Goal: Task Accomplishment & Management: Manage account settings

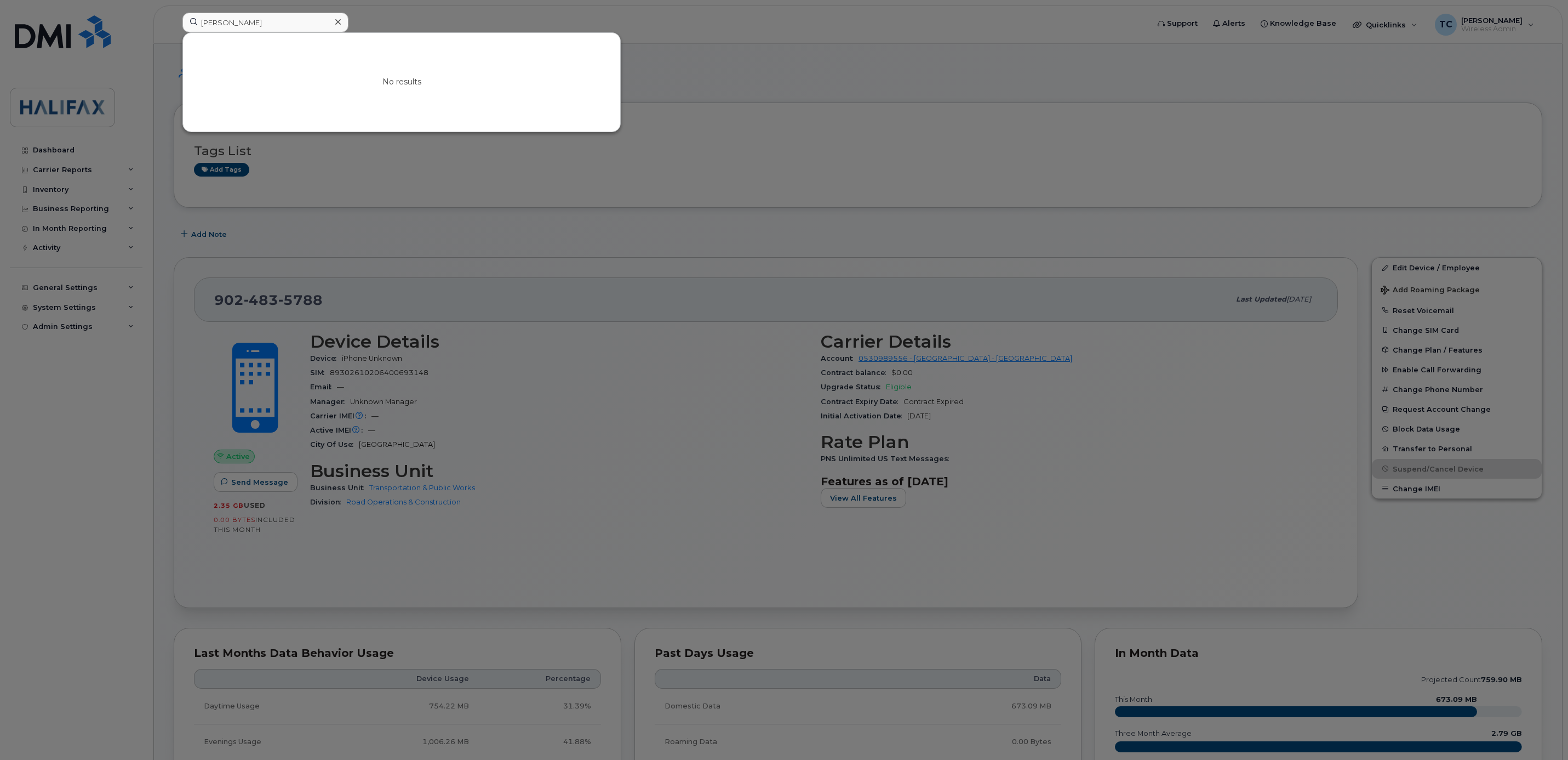
click at [282, 18] on input "Kemi Balogun" at bounding box center [265, 23] width 166 height 20
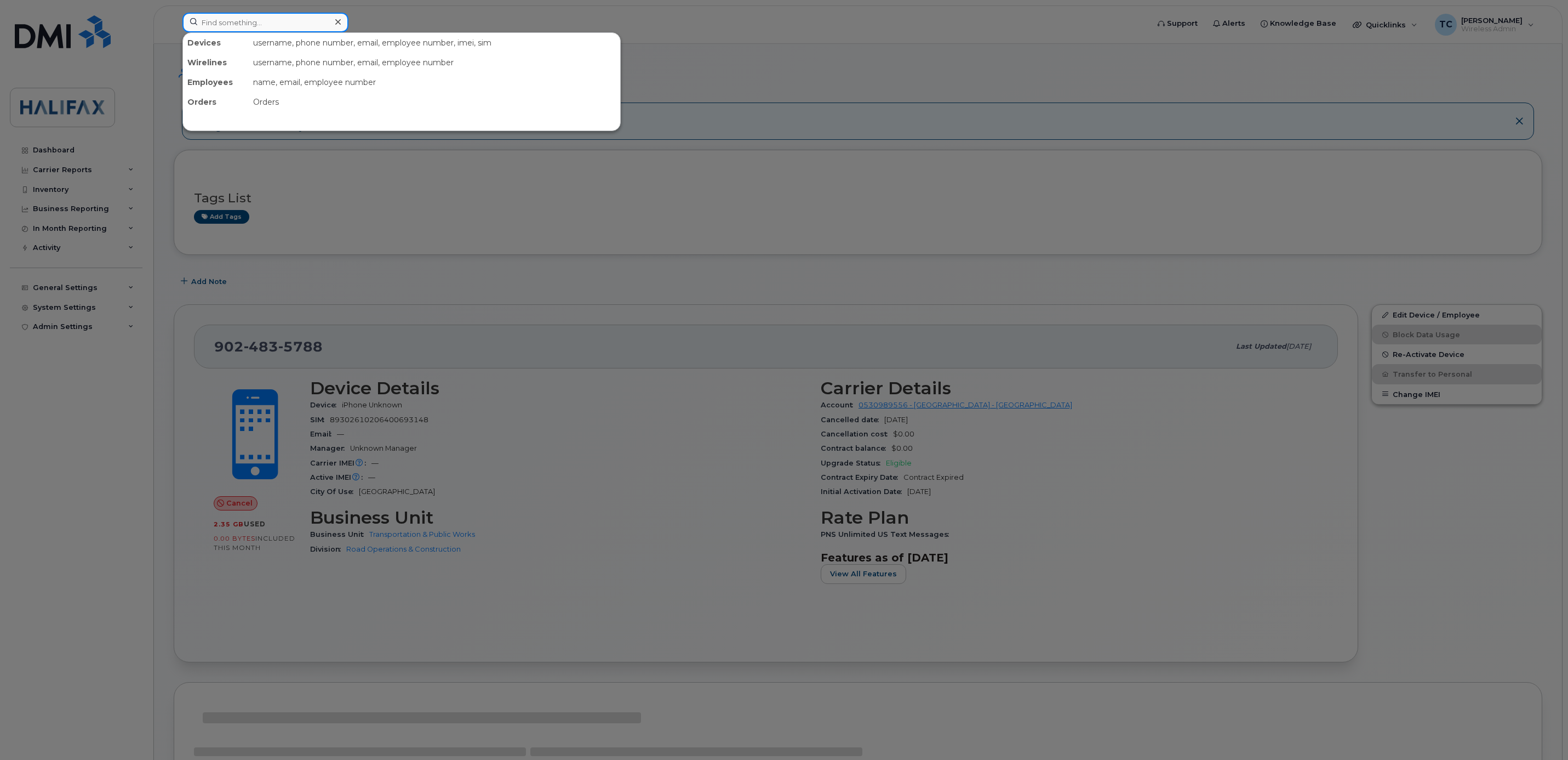
click at [265, 22] on input at bounding box center [265, 23] width 166 height 20
paste input "[PHONE_NUMBER]"
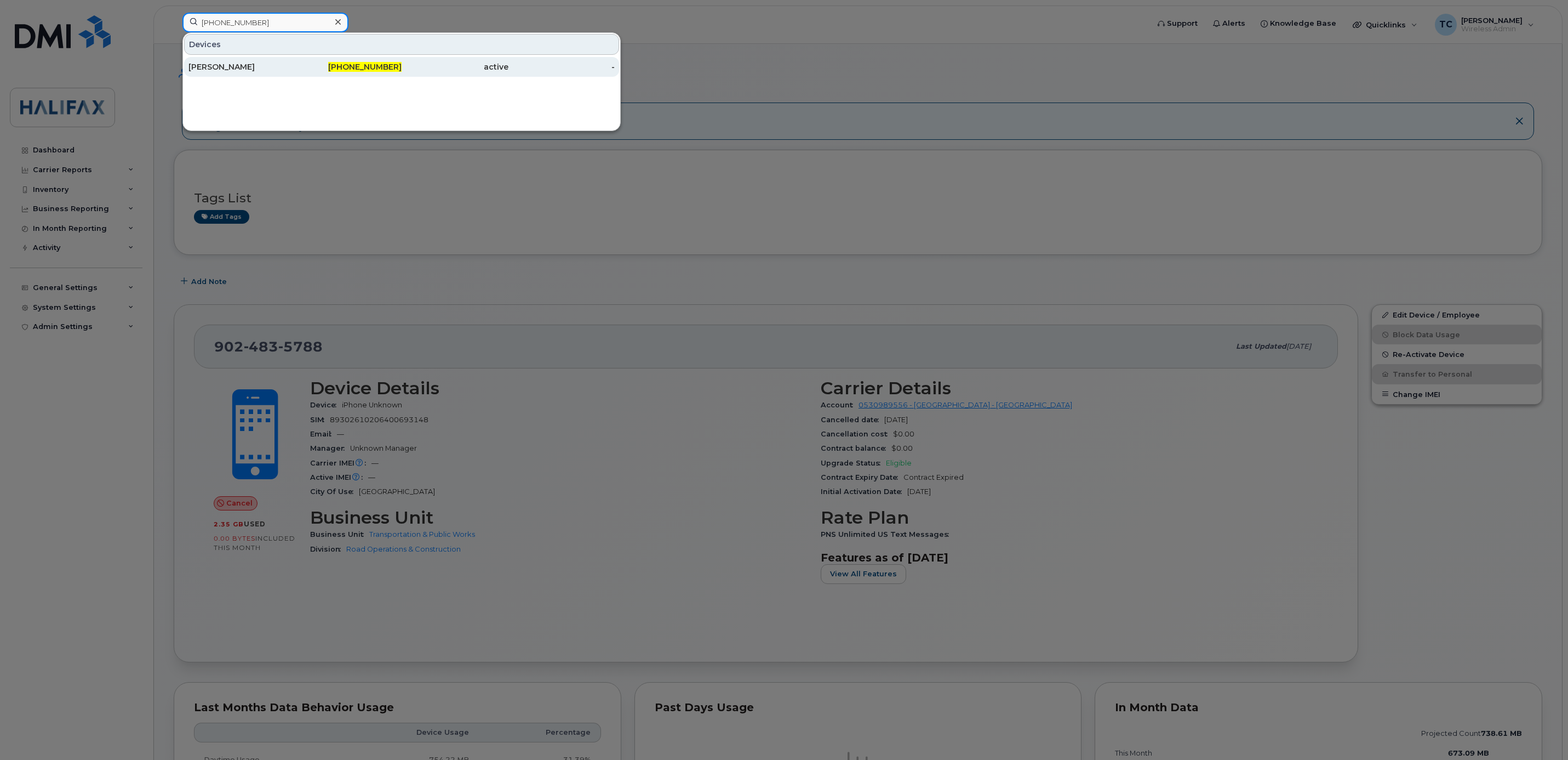
type input "[PHONE_NUMBER]"
click at [239, 68] on div "[PERSON_NAME]" at bounding box center [242, 67] width 107 height 11
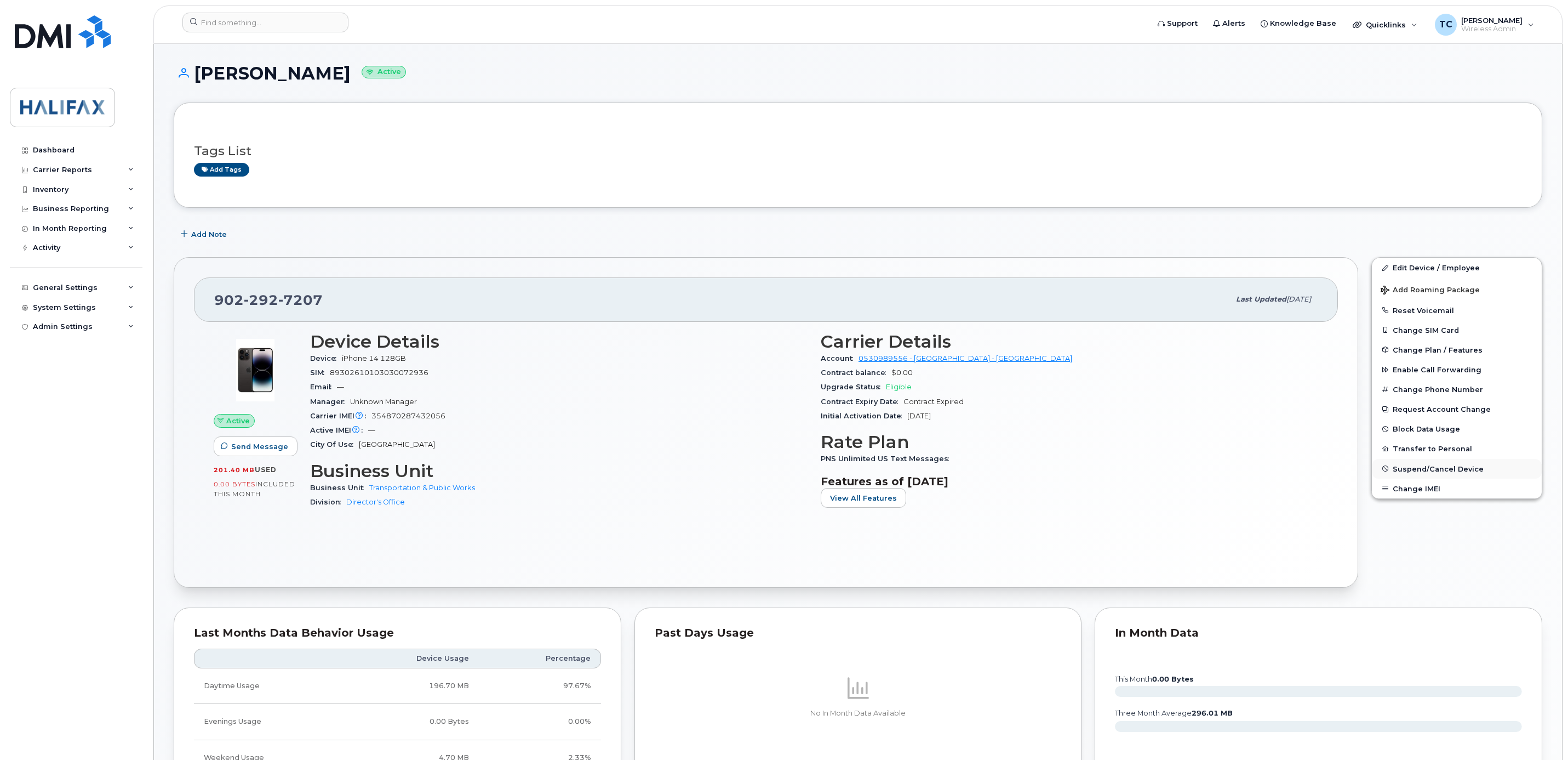
click at [1416, 468] on span "Suspend/Cancel Device" at bounding box center [1438, 468] width 91 height 8
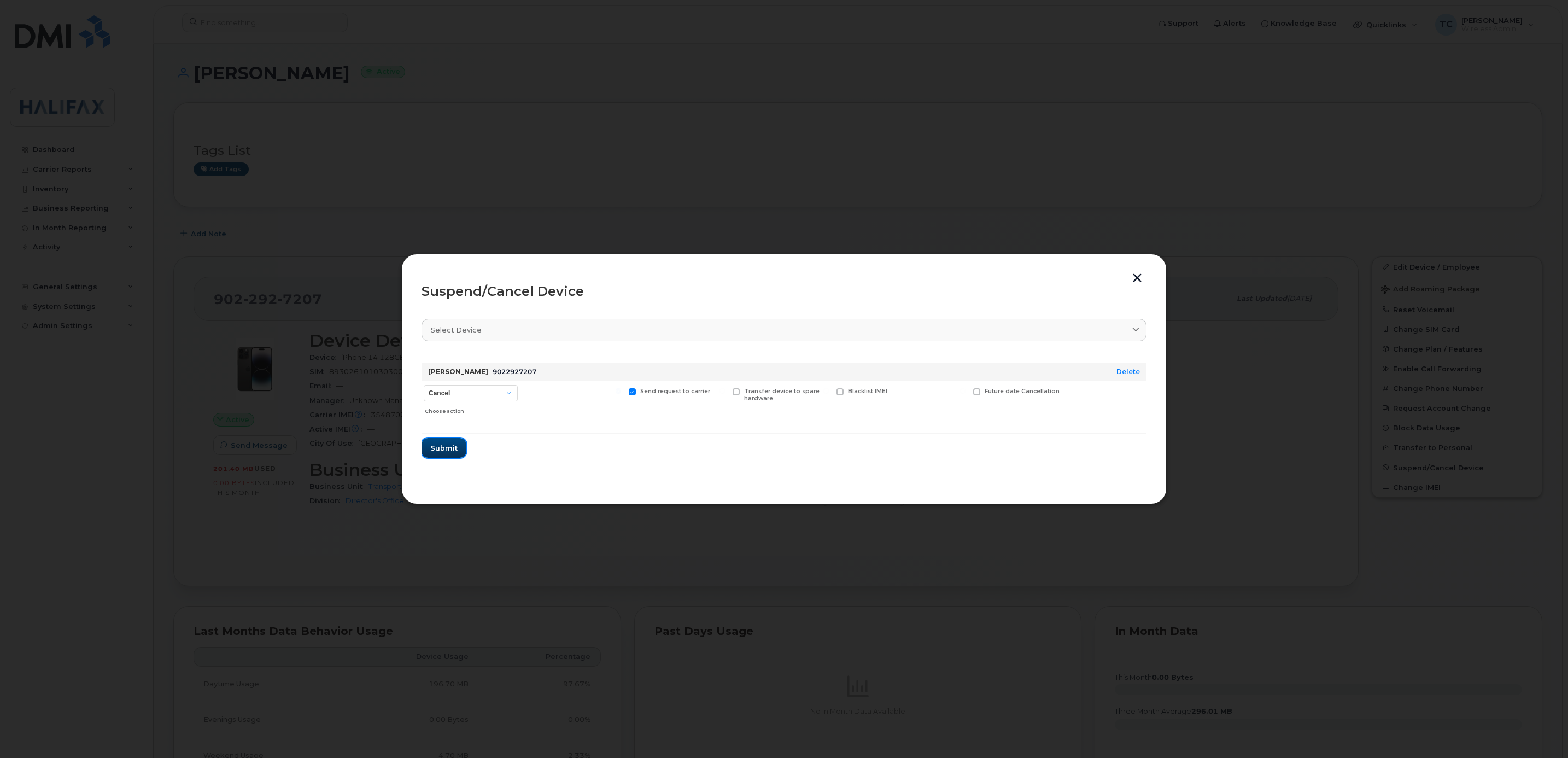
click at [450, 449] on span "Submit" at bounding box center [444, 449] width 27 height 11
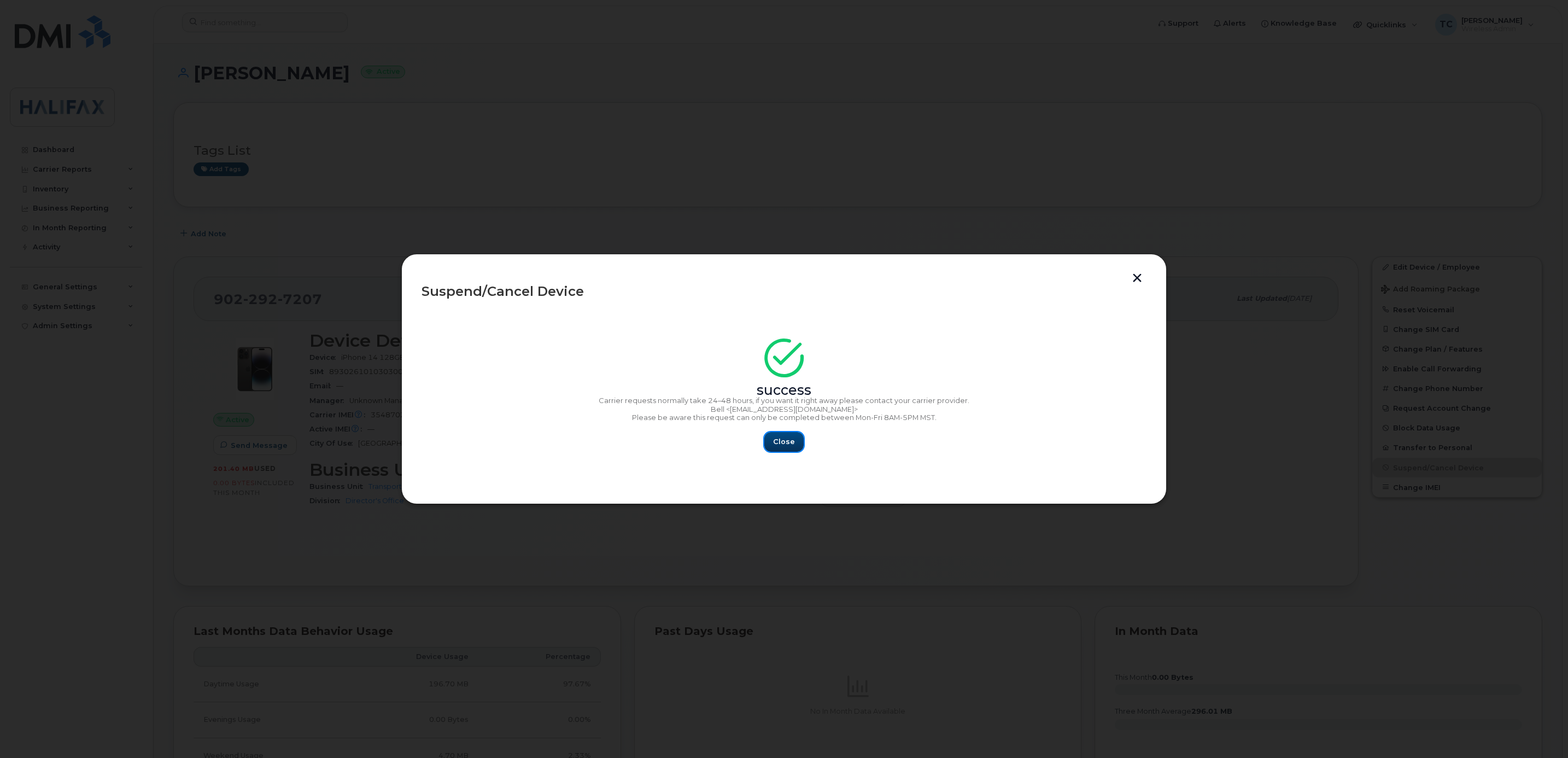
click at [788, 444] on span "Close" at bounding box center [784, 441] width 22 height 11
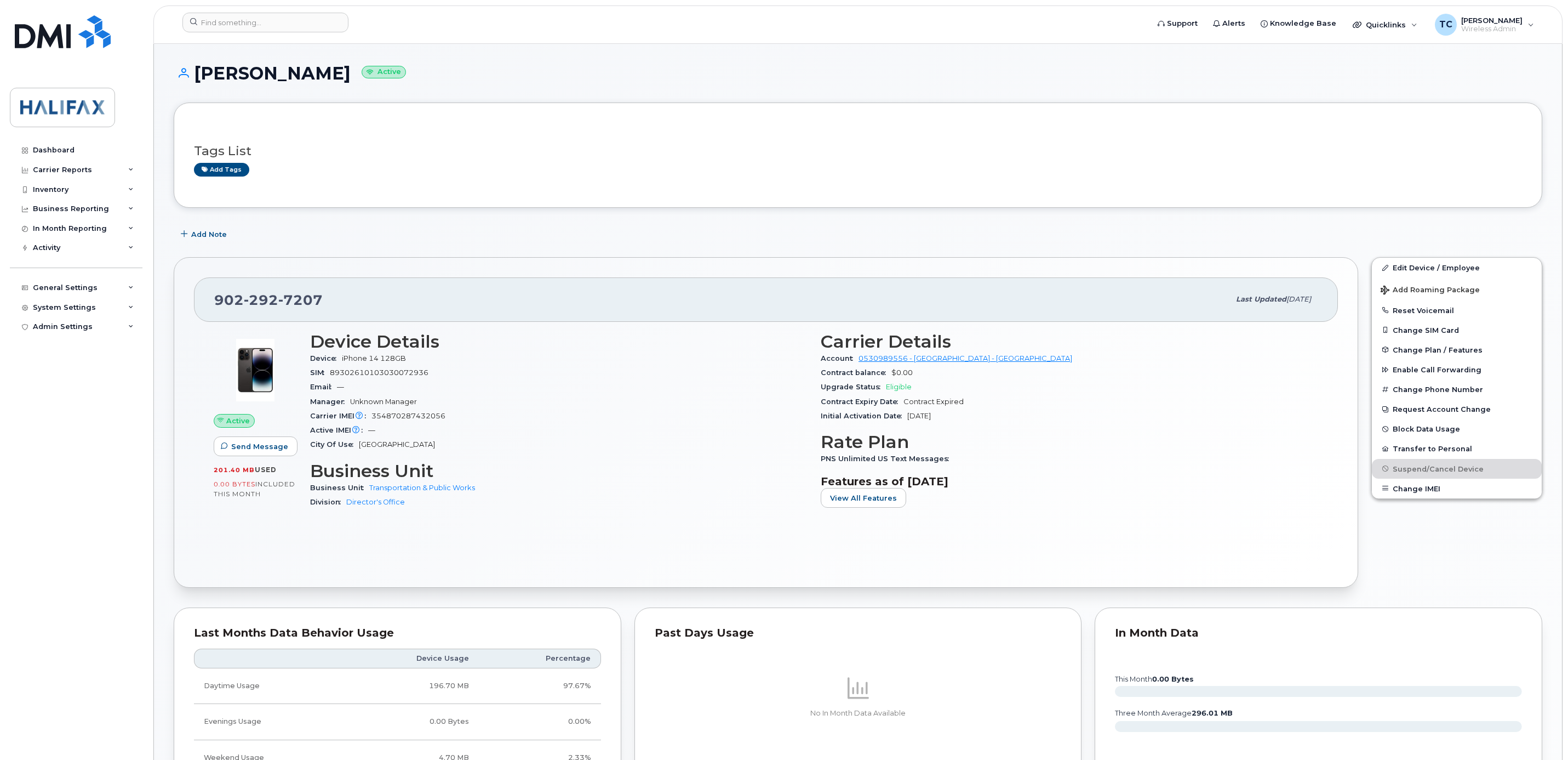
click at [272, 12] on header "Support Alerts Knowledge Base Quicklinks Suspend / Cancel Device Change SIM Car…" at bounding box center [858, 24] width 1409 height 39
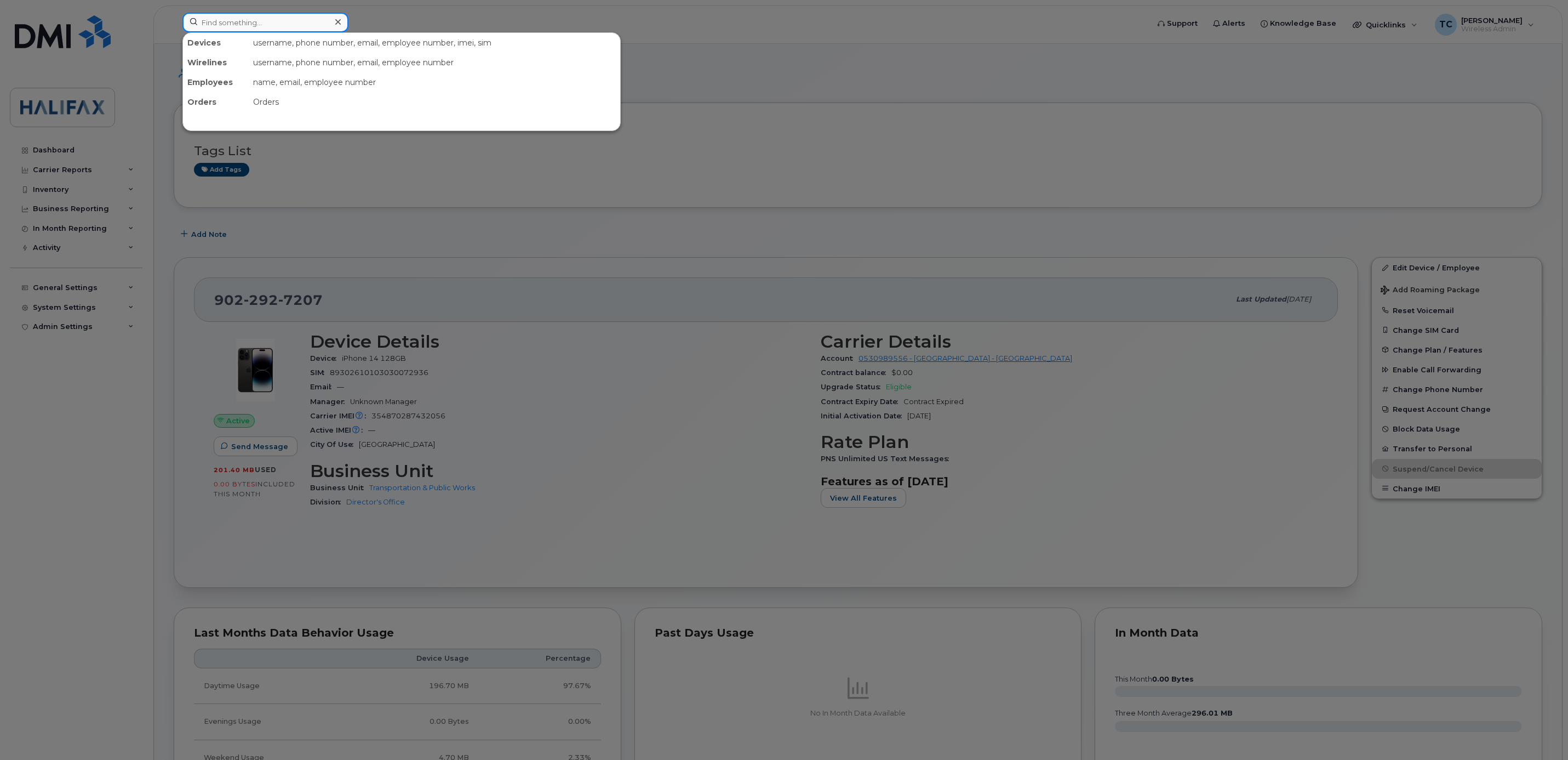
click at [270, 24] on input at bounding box center [265, 23] width 166 height 20
paste input "[PHONE_NUMBER]"
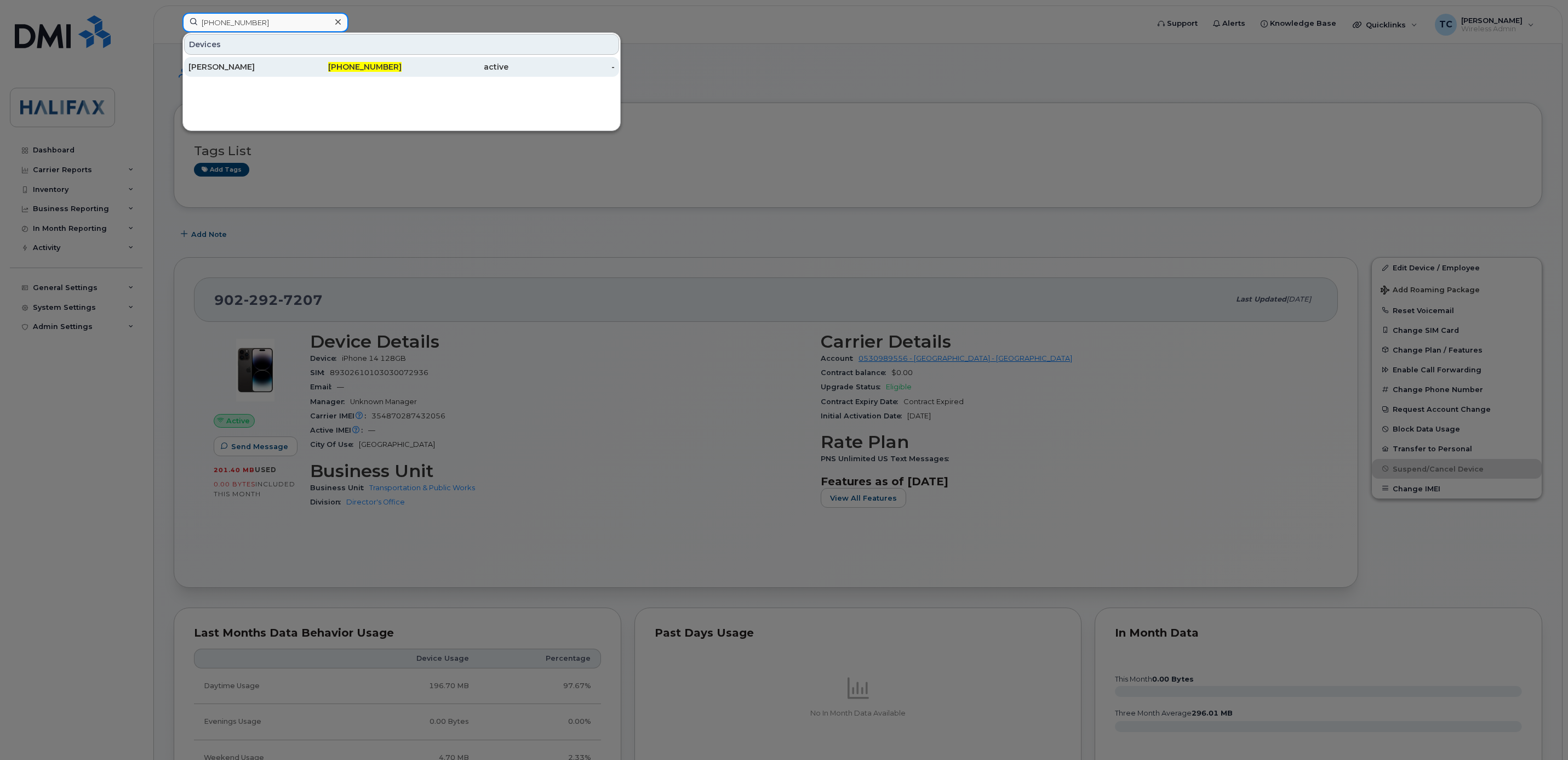
type input "[PHONE_NUMBER]"
click at [223, 77] on div "[PERSON_NAME]" at bounding box center [242, 67] width 107 height 20
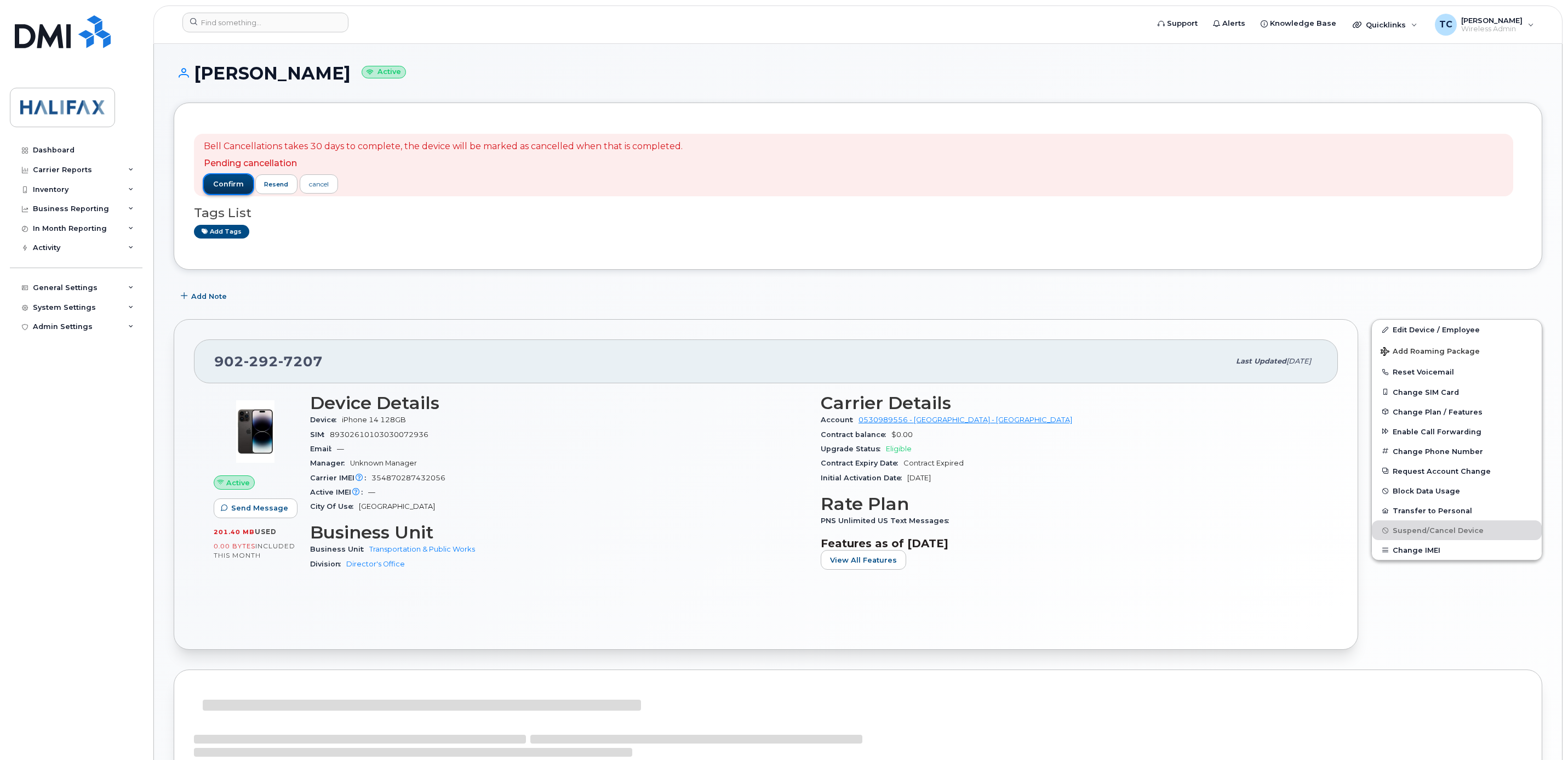
click at [227, 181] on span "confirm" at bounding box center [229, 184] width 31 height 10
